Goal: Information Seeking & Learning: Learn about a topic

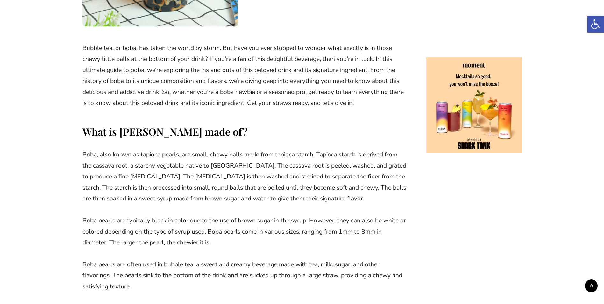
scroll to position [255, 0]
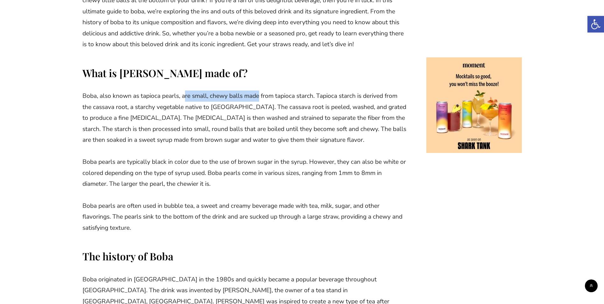
drag, startPoint x: 185, startPoint y: 91, endPoint x: 260, endPoint y: 95, distance: 75.0
click at [260, 95] on p "Boba, also known as tapioca pearls, are small, chewy balls made from tapioca st…" at bounding box center [245, 117] width 325 height 55
drag, startPoint x: 260, startPoint y: 95, endPoint x: 294, endPoint y: 97, distance: 34.5
click at [294, 97] on p "Boba, also known as tapioca pearls, are small, chewy balls made from tapioca st…" at bounding box center [245, 117] width 325 height 55
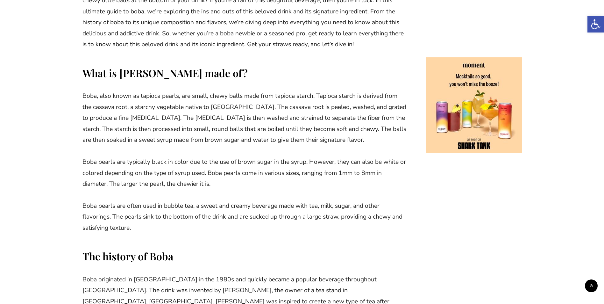
click at [284, 97] on p "Boba, also known as tapioca pearls, are small, chewy balls made from tapioca st…" at bounding box center [245, 117] width 325 height 55
click at [107, 106] on p "Boba, also known as tapioca pearls, are small, chewy balls made from tapioca st…" at bounding box center [245, 117] width 325 height 55
copy p "cassava"
